Goal: Task Accomplishment & Management: Use online tool/utility

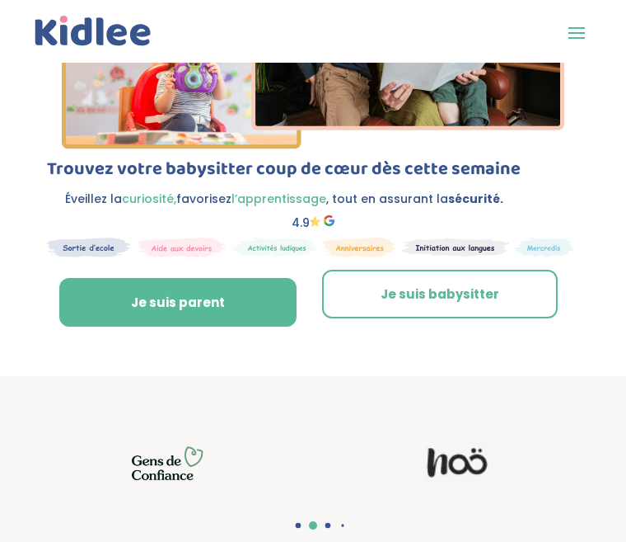
click at [482, 35] on span at bounding box center [577, 32] width 26 height 26
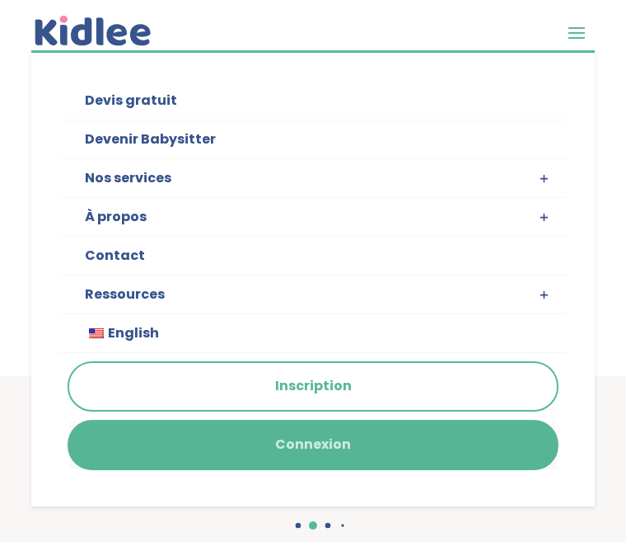
click at [378, 434] on link "Connexion" at bounding box center [313, 444] width 488 height 47
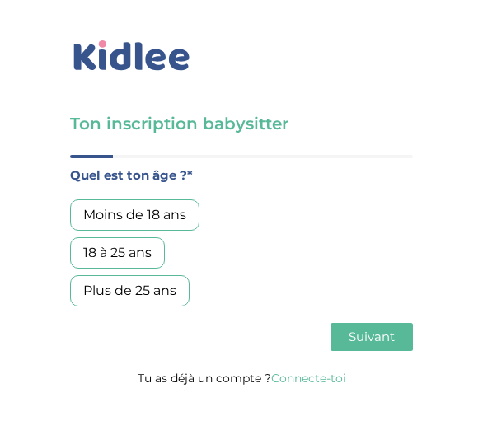
click at [166, 293] on div "Plus de 25 ans" at bounding box center [130, 290] width 120 height 31
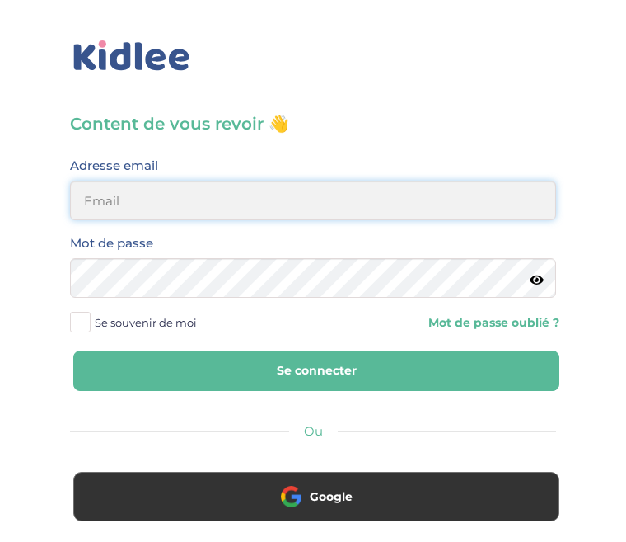
type input "erard.caro@gmail.com"
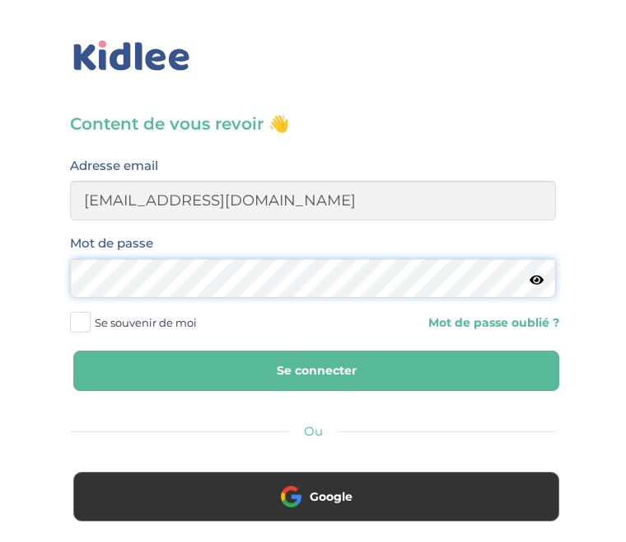
click at [317, 370] on button "Se connecter" at bounding box center [316, 370] width 486 height 40
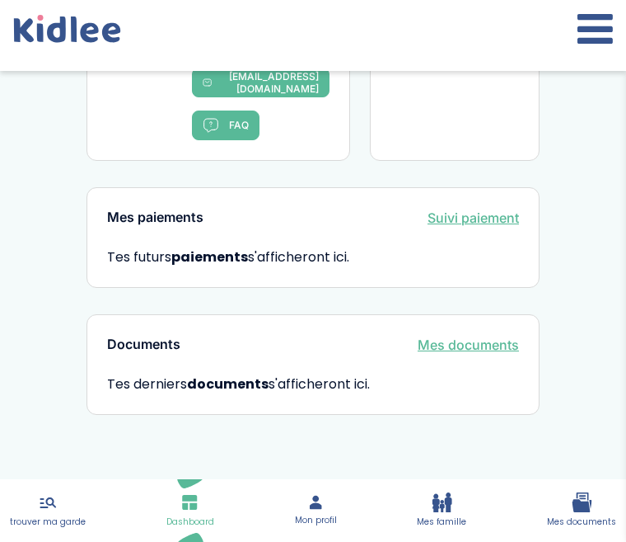
scroll to position [1833, 0]
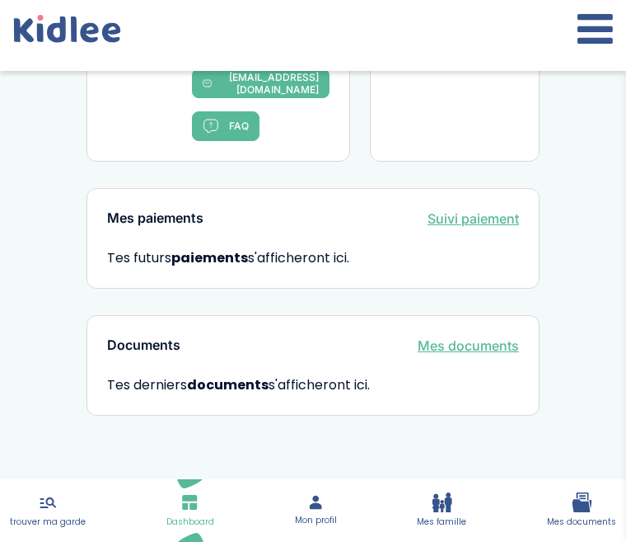
click at [54, 504] on icon at bounding box center [48, 502] width 21 height 20
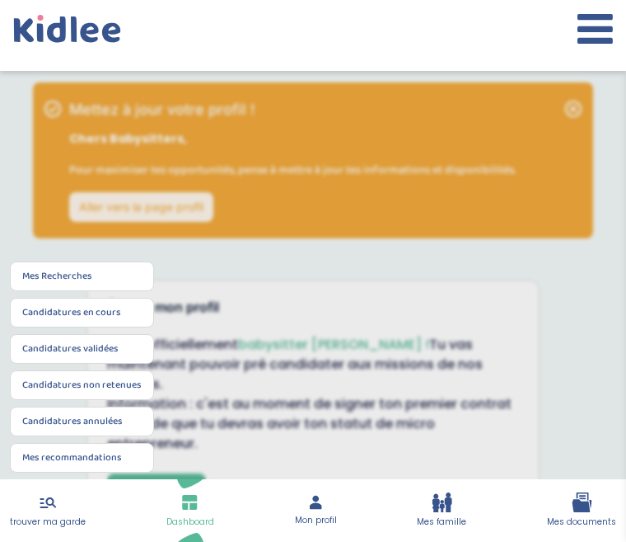
click at [46, 503] on icon at bounding box center [48, 502] width 16 height 11
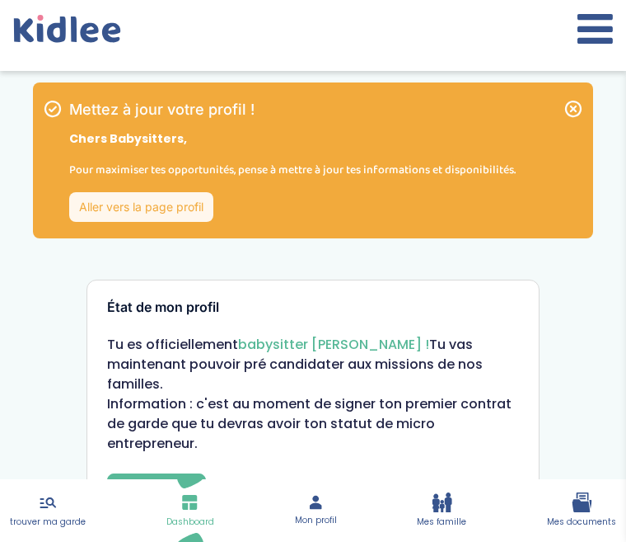
click at [46, 503] on icon at bounding box center [48, 502] width 16 height 11
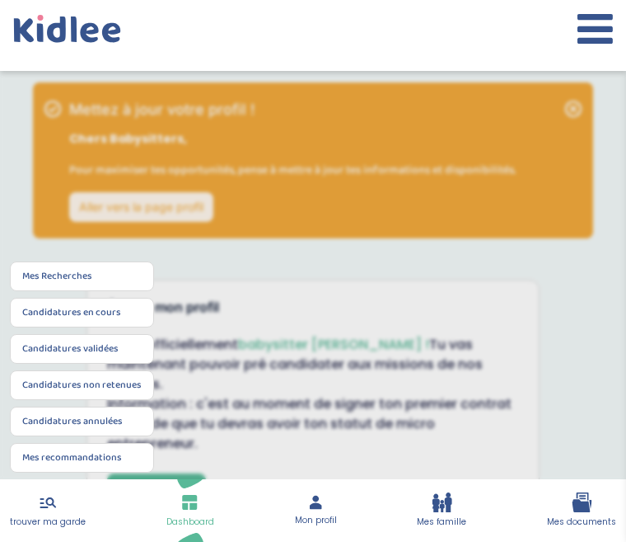
click at [73, 284] on link "Mes Recherches" at bounding box center [57, 276] width 70 height 15
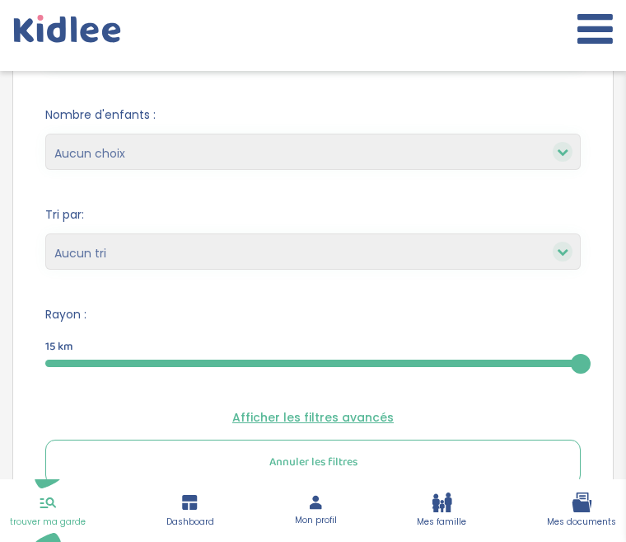
scroll to position [701, 0]
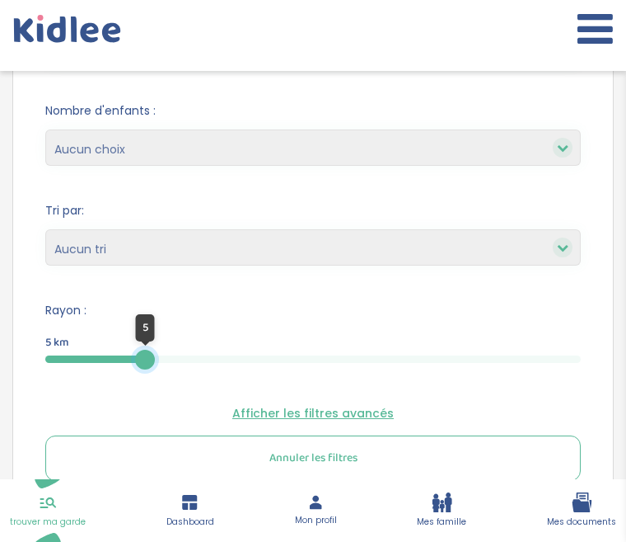
drag, startPoint x: 579, startPoint y: 359, endPoint x: 147, endPoint y: 349, distance: 432.0
click at [147, 349] on div at bounding box center [145, 359] width 20 height 20
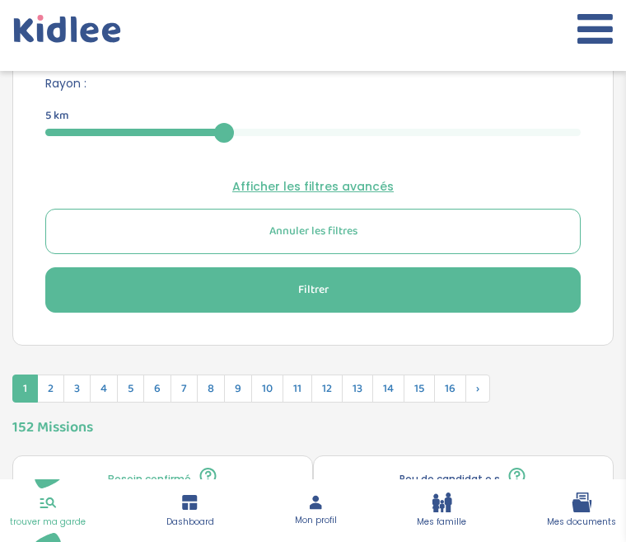
scroll to position [933, 0]
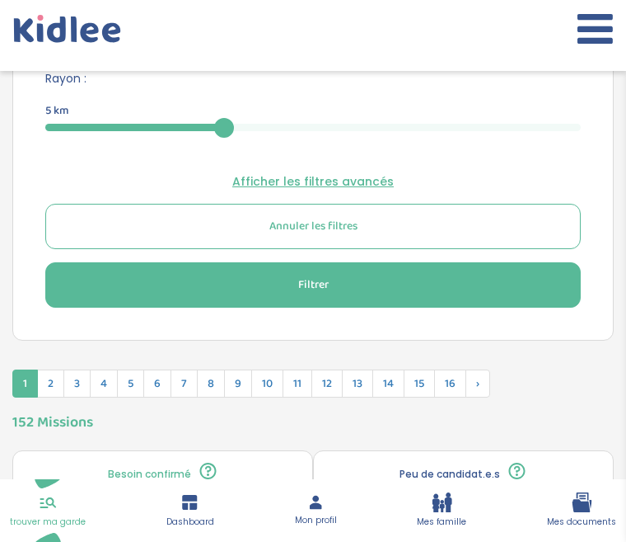
click at [304, 284] on span "Filtrer" at bounding box center [313, 284] width 30 height 17
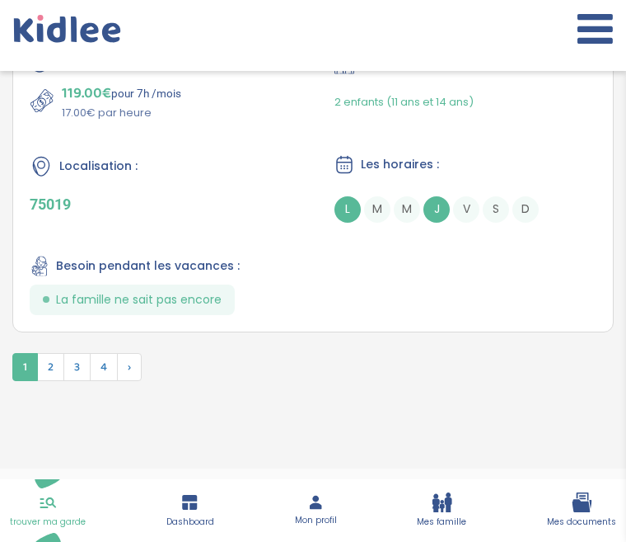
scroll to position [6166, 0]
click at [57, 369] on span "2" at bounding box center [50, 368] width 27 height 28
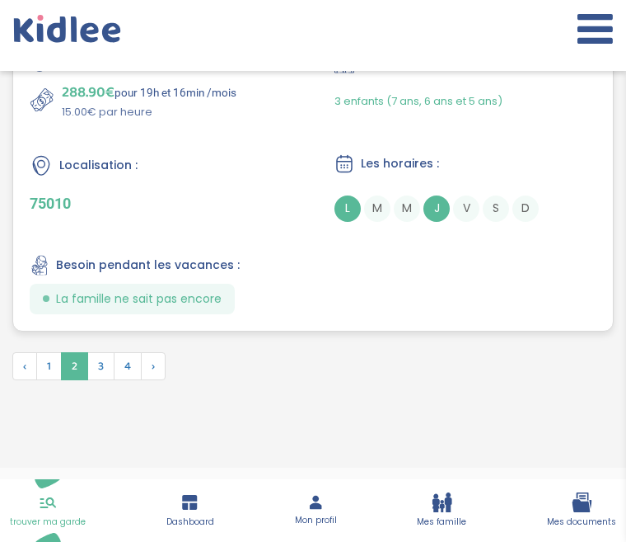
scroll to position [6110, 0]
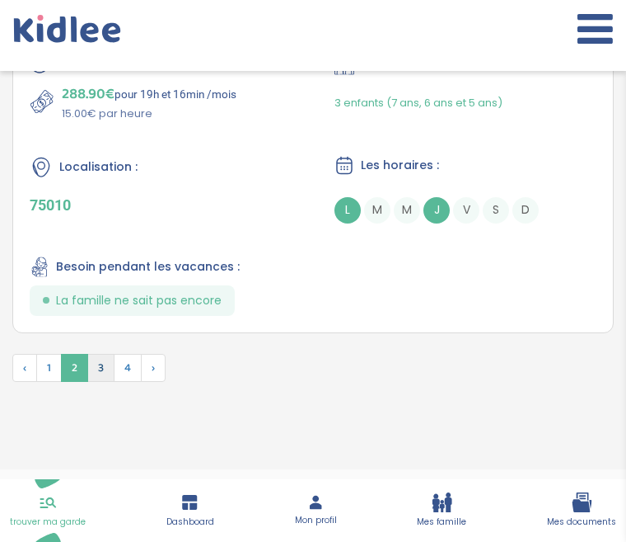
click at [106, 365] on span "3" at bounding box center [100, 368] width 27 height 28
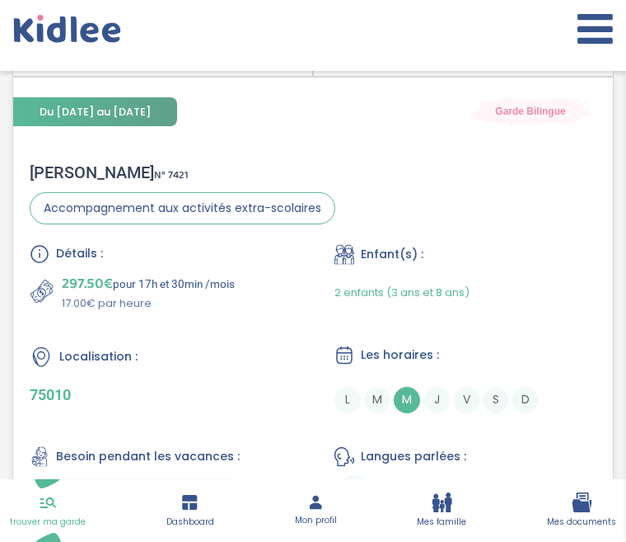
scroll to position [6059, 0]
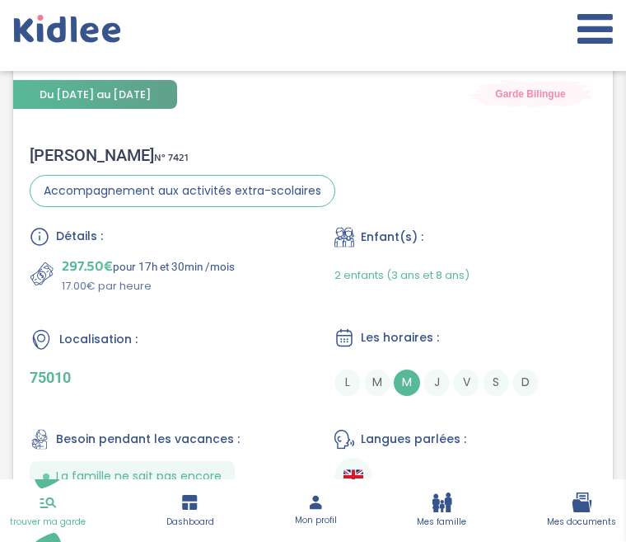
click at [165, 88] on span "Du [DATE] au [DATE]" at bounding box center [95, 94] width 164 height 29
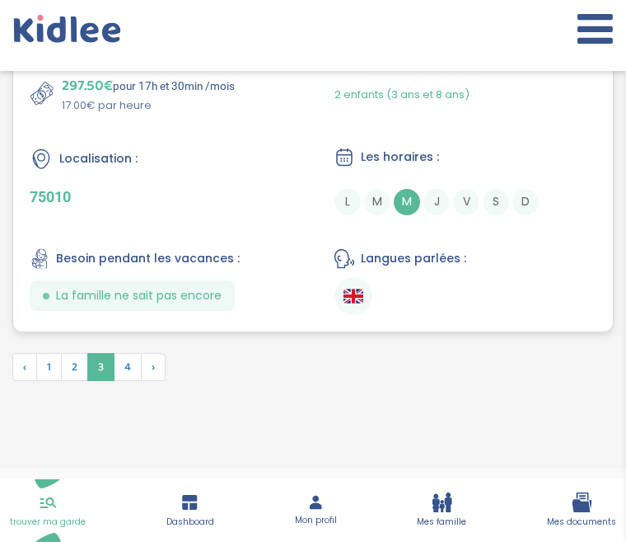
scroll to position [6239, 0]
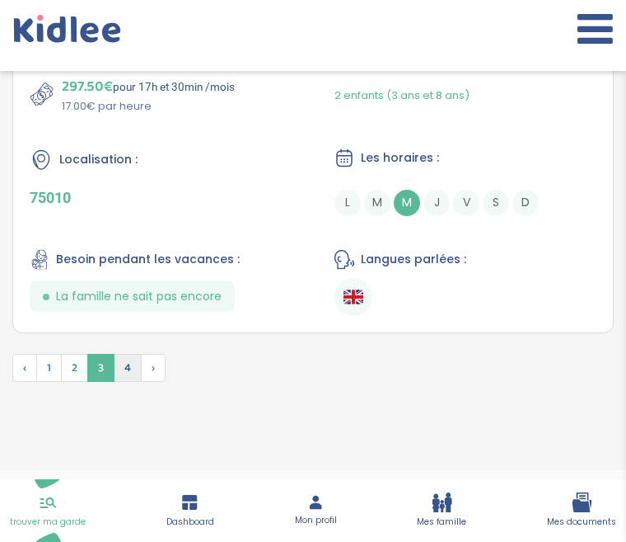
click at [128, 373] on span "4" at bounding box center [128, 368] width 28 height 28
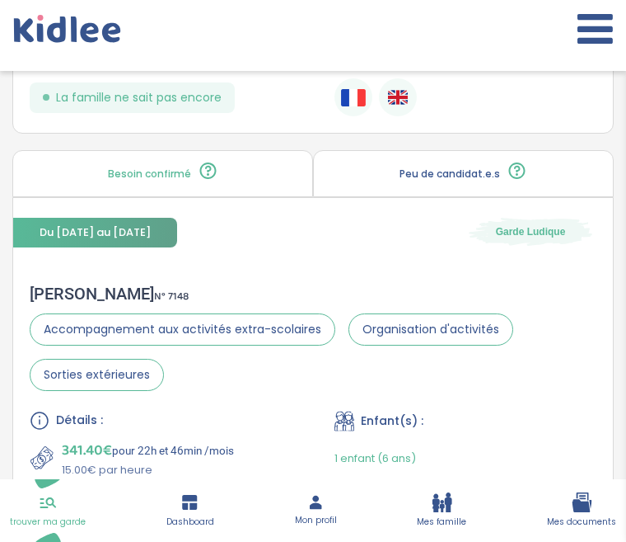
scroll to position [5513, 0]
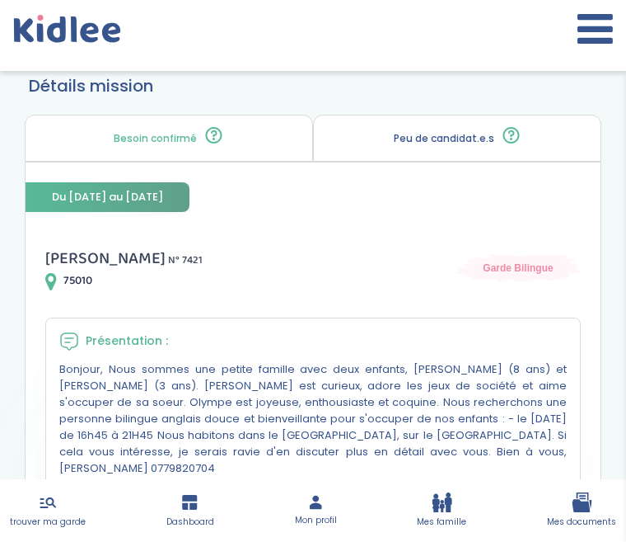
scroll to position [336, 0]
